Goal: Find specific page/section: Find specific page/section

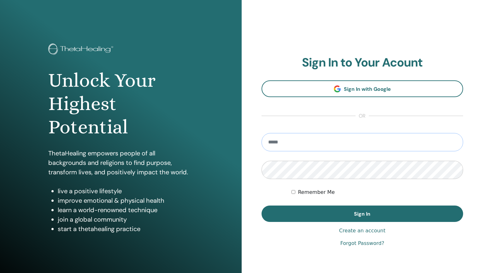
type input "**********"
click at [362, 214] on button "Sign In" at bounding box center [363, 214] width 202 height 16
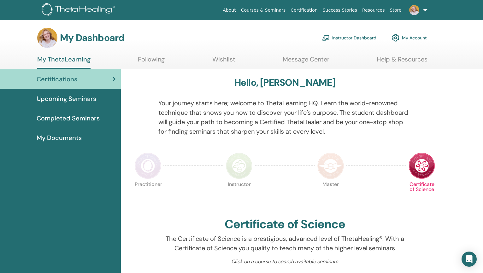
click at [340, 37] on link "Instructor Dashboard" at bounding box center [349, 38] width 54 height 14
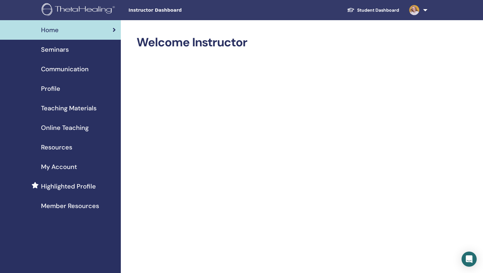
click at [67, 51] on span "Seminars" at bounding box center [55, 49] width 28 height 9
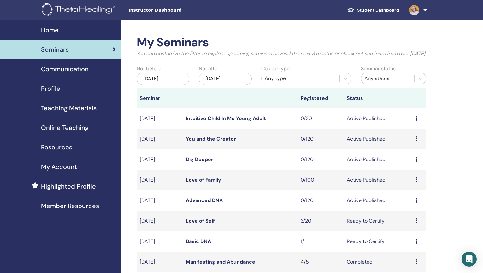
click at [417, 203] on icon at bounding box center [417, 200] width 2 height 5
click at [409, 214] on link "Preview" at bounding box center [408, 213] width 18 height 7
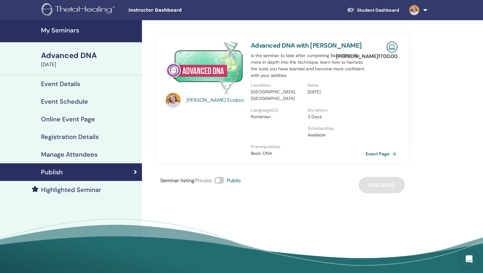
click at [379, 149] on link "Event Page" at bounding box center [382, 153] width 33 height 9
